Goal: Transaction & Acquisition: Register for event/course

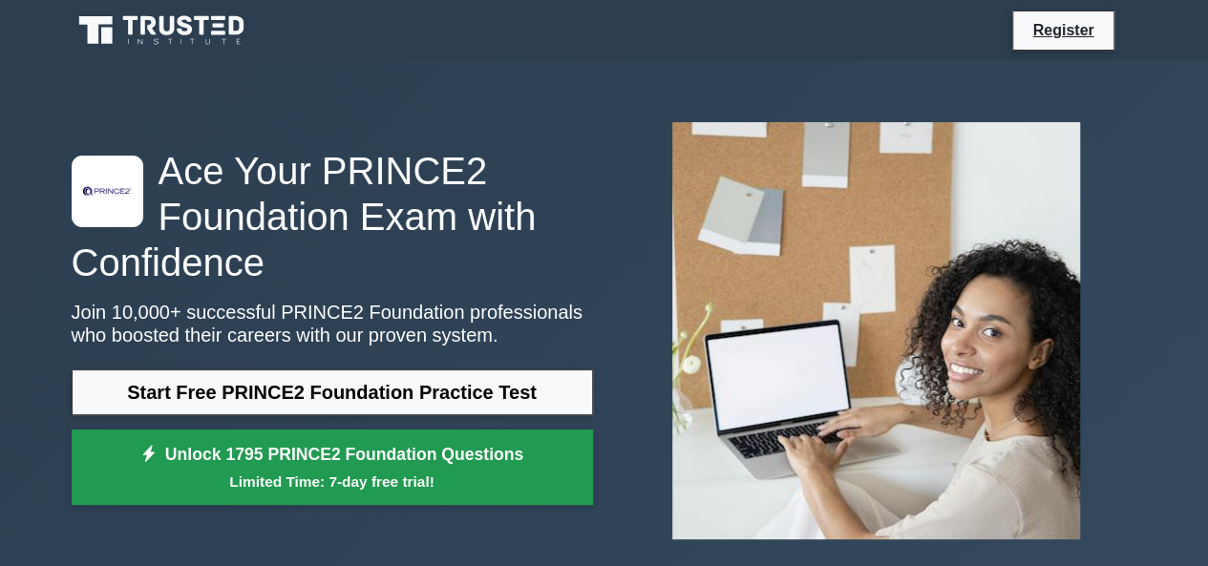
click at [499, 454] on link "Unlock 1795 PRINCE2 Foundation Questions Limited Time: 7-day free trial!" at bounding box center [332, 468] width 521 height 76
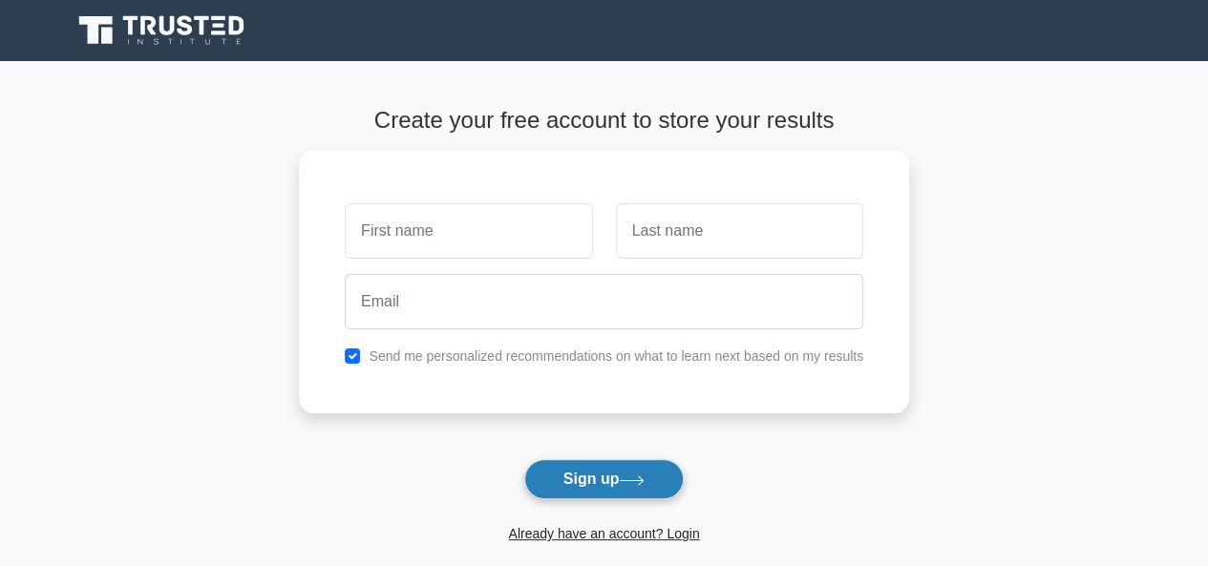
click at [571, 472] on button "Sign up" at bounding box center [604, 479] width 160 height 40
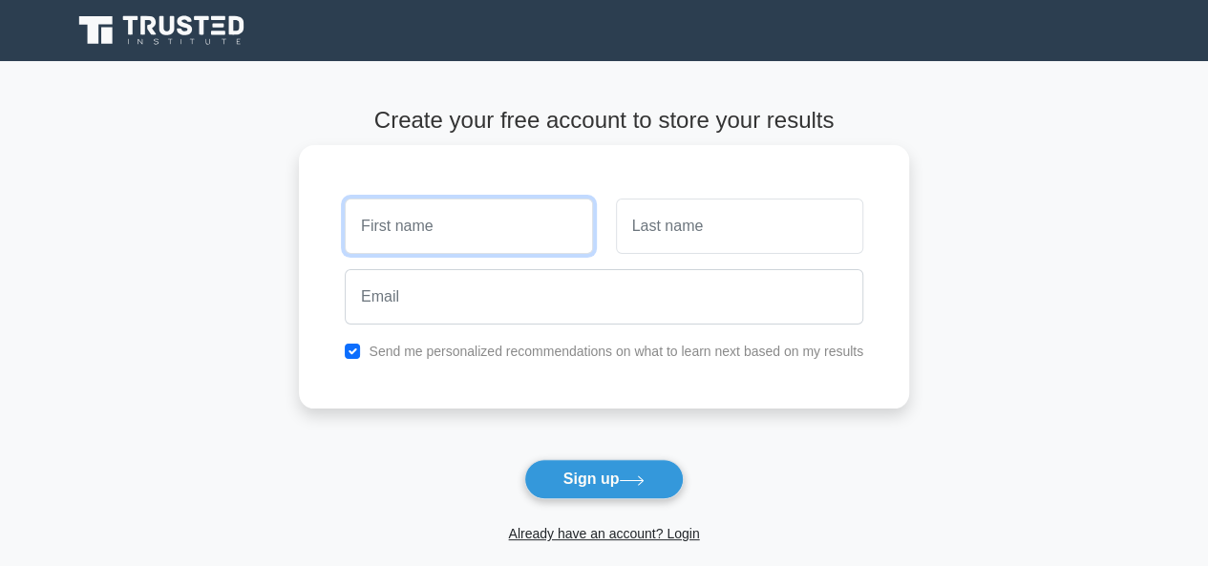
click at [442, 240] on input "text" at bounding box center [468, 226] width 247 height 55
click at [443, 247] on input "text" at bounding box center [468, 226] width 247 height 55
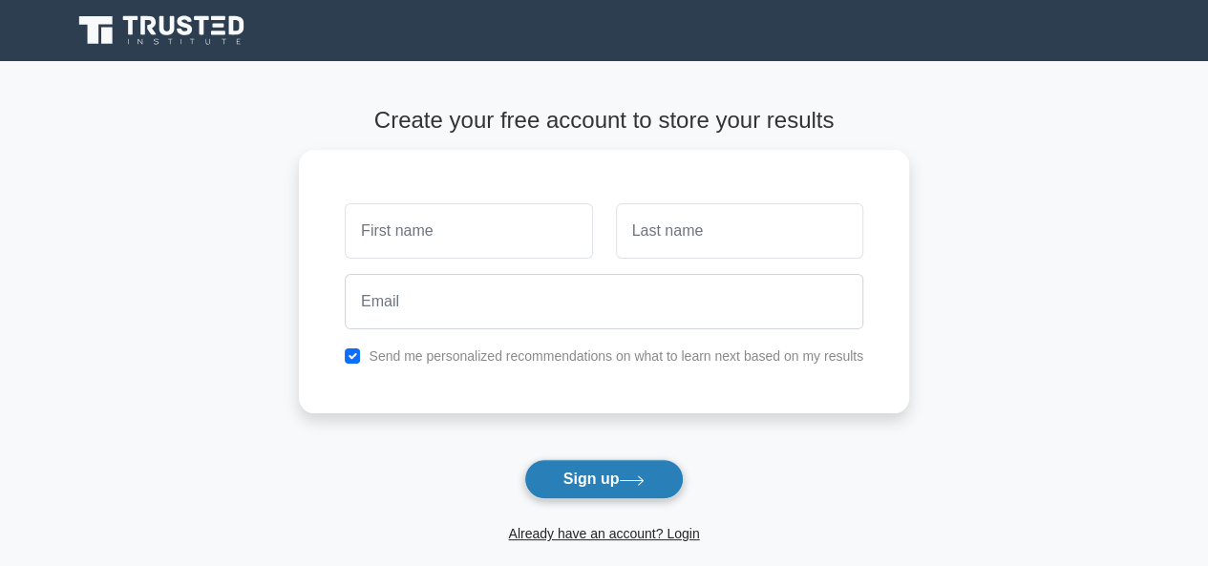
click at [593, 465] on button "Sign up" at bounding box center [604, 479] width 160 height 40
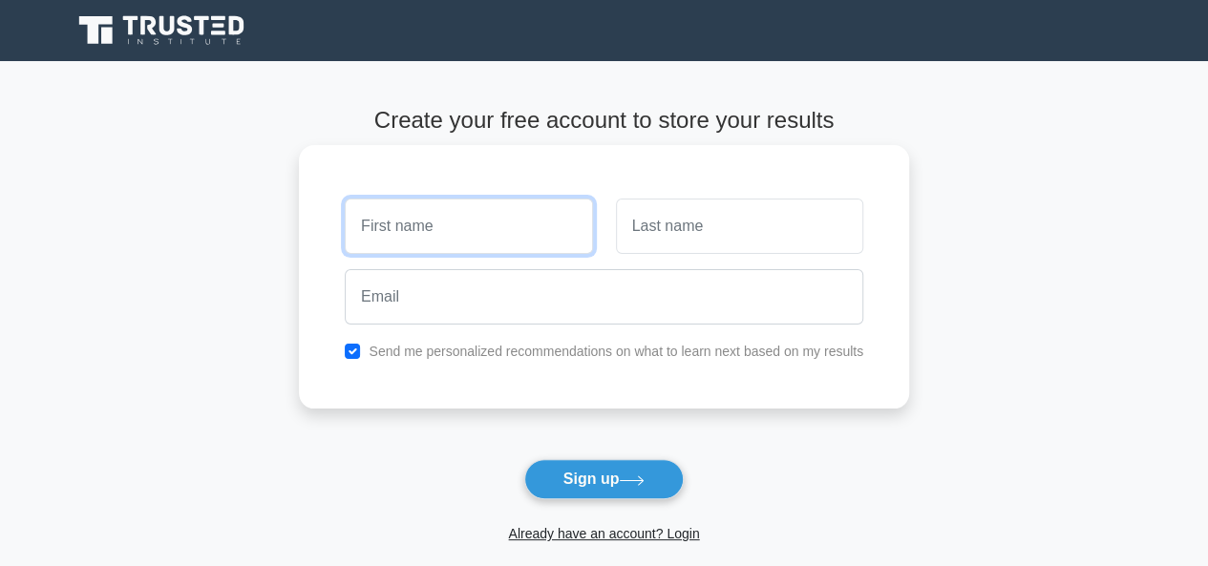
click at [433, 252] on input "text" at bounding box center [468, 226] width 247 height 55
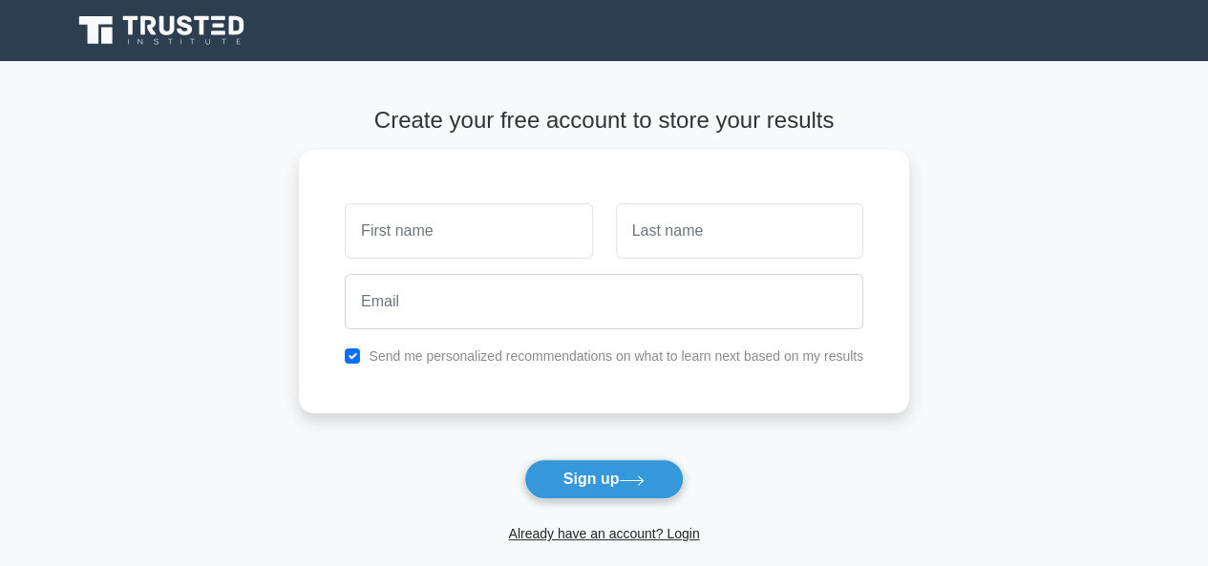
click at [578, 522] on span "Already have an account? Login" at bounding box center [603, 533] width 595 height 23
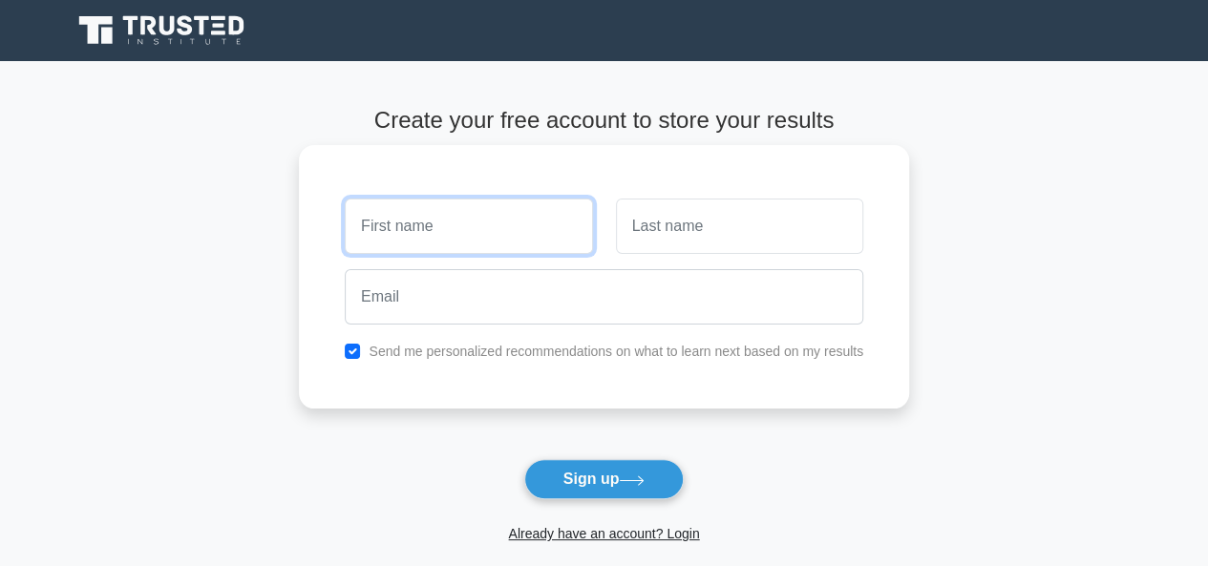
click at [401, 222] on input "text" at bounding box center [468, 226] width 247 height 55
